Goal: Task Accomplishment & Management: Use online tool/utility

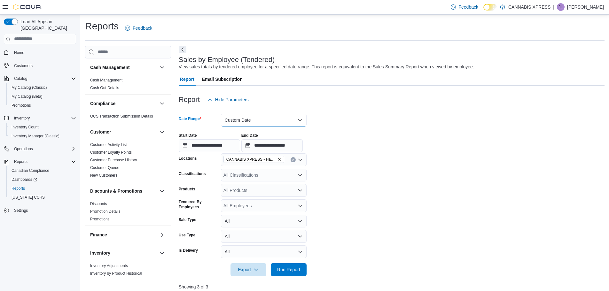
click at [288, 118] on button "Custom Date" at bounding box center [264, 120] width 86 height 13
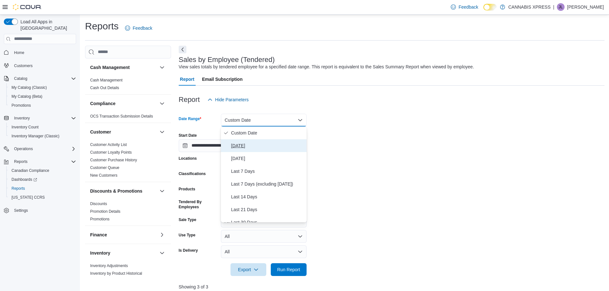
click at [237, 145] on span "[DATE]" at bounding box center [267, 146] width 73 height 8
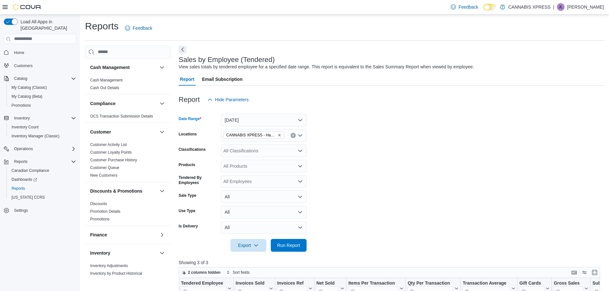
click at [293, 135] on icon "Clear input" at bounding box center [293, 135] width 2 height 2
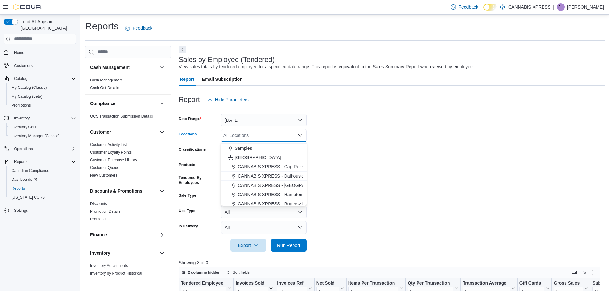
scroll to position [158, 0]
click at [280, 165] on span "CANNABIS XPRESS - [GEOGRAPHIC_DATA]-[GEOGRAPHIC_DATA] ([GEOGRAPHIC_DATA])" at bounding box center [334, 164] width 192 height 6
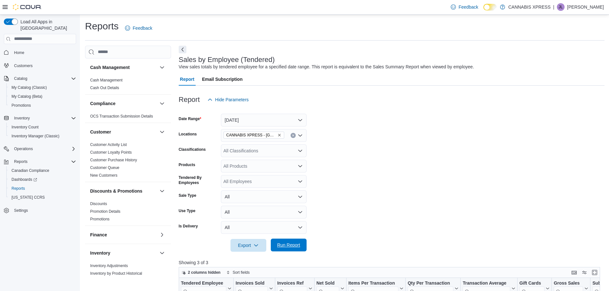
click at [288, 249] on span "Run Report" at bounding box center [288, 245] width 28 height 13
click at [21, 50] on span "Home" at bounding box center [19, 52] width 10 height 5
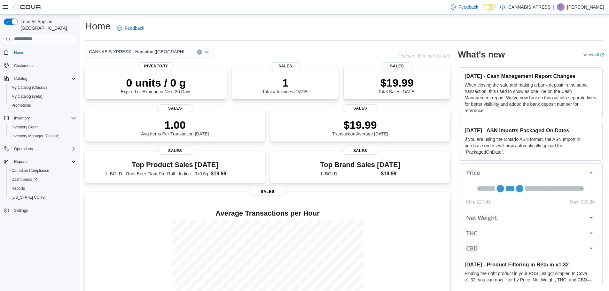
click at [199, 52] on icon "Clear input" at bounding box center [199, 52] width 3 height 3
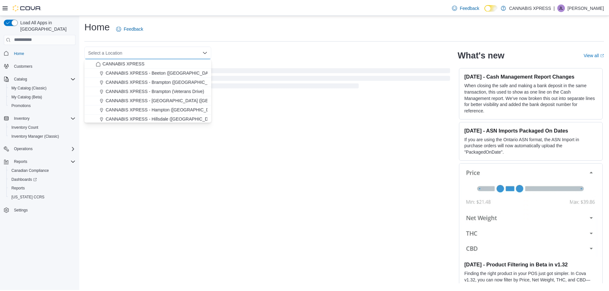
scroll to position [158, 0]
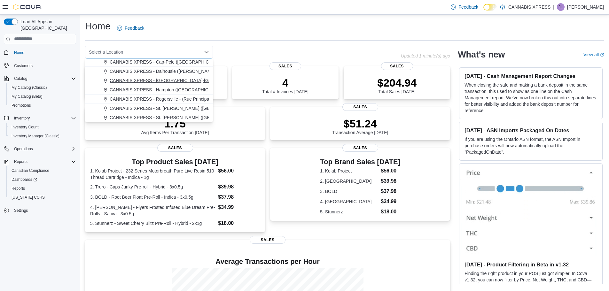
click at [174, 82] on span "CANNABIS XPRESS - [GEOGRAPHIC_DATA]-[GEOGRAPHIC_DATA] ([GEOGRAPHIC_DATA])" at bounding box center [206, 80] width 192 height 6
